Goal: Information Seeking & Learning: Learn about a topic

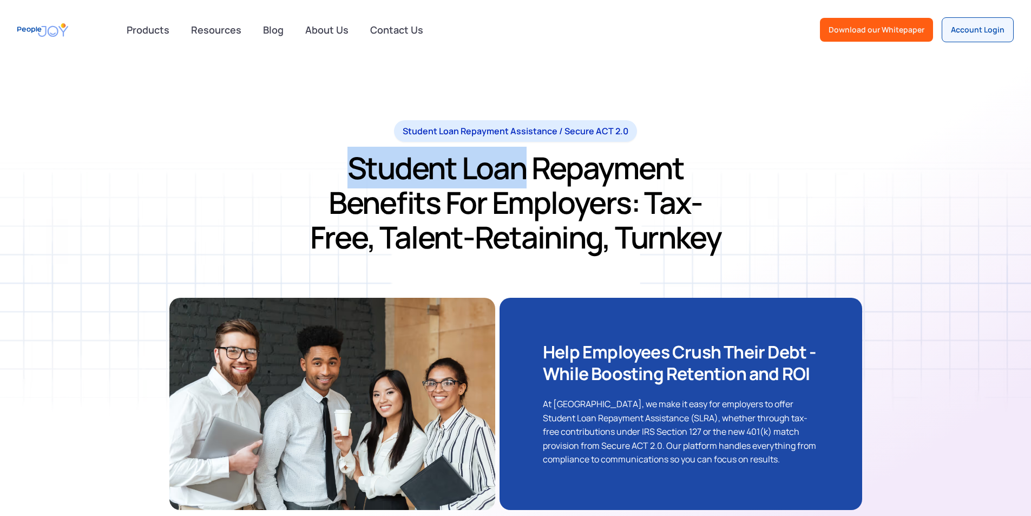
drag, startPoint x: 367, startPoint y: 165, endPoint x: 461, endPoint y: 168, distance: 94.2
click at [461, 168] on h1 "Student Loan Repayment Benefits for Employers: Tax-Free, Talent-Retaining, Turn…" at bounding box center [516, 203] width 416 height 104
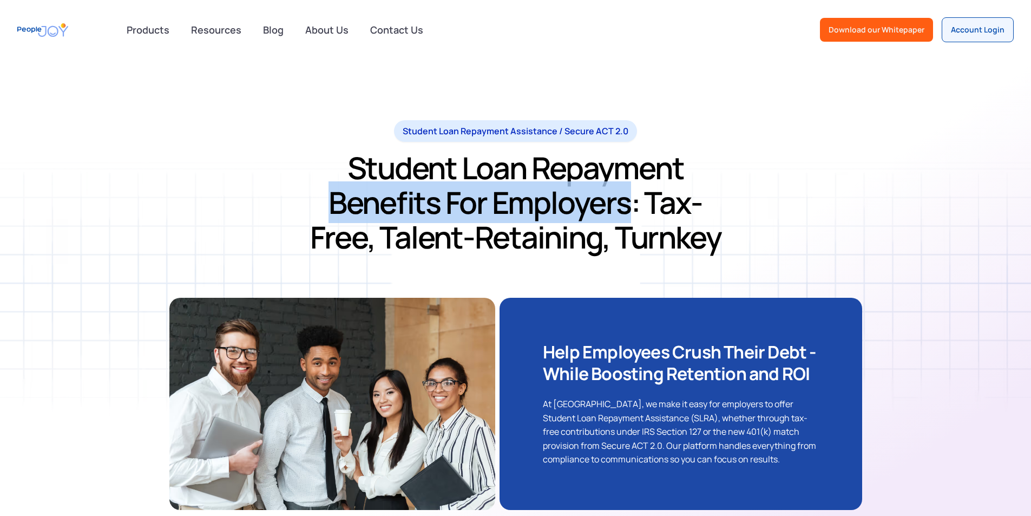
drag, startPoint x: 637, startPoint y: 171, endPoint x: 491, endPoint y: 213, distance: 152.2
click at [491, 213] on h1 "Student Loan Repayment Benefits for Employers: Tax-Free, Talent-Retaining, Turn…" at bounding box center [516, 203] width 416 height 104
copy h1 "Benefits for Employers"
click at [644, 177] on h1 "Student Loan Repayment Benefits for Employers: Tax-Free, Talent-Retaining, Turn…" at bounding box center [516, 203] width 416 height 104
drag, startPoint x: 638, startPoint y: 169, endPoint x: 488, endPoint y: 218, distance: 158.0
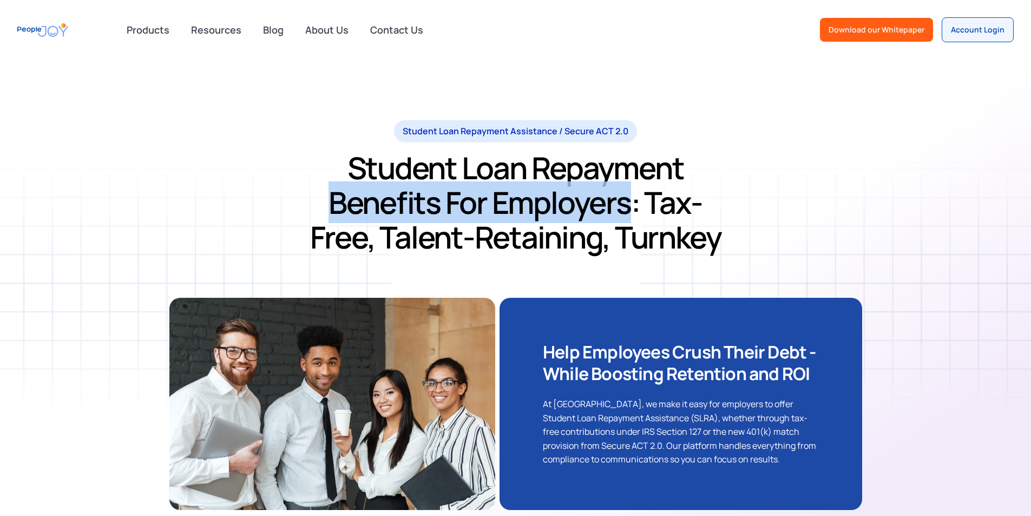
click at [488, 218] on h1 "Student Loan Repayment Benefits for Employers: Tax-Free, Talent-Retaining, Turn…" at bounding box center [516, 203] width 416 height 104
copy h1 "Benefits for Employers"
